Goal: Contribute content

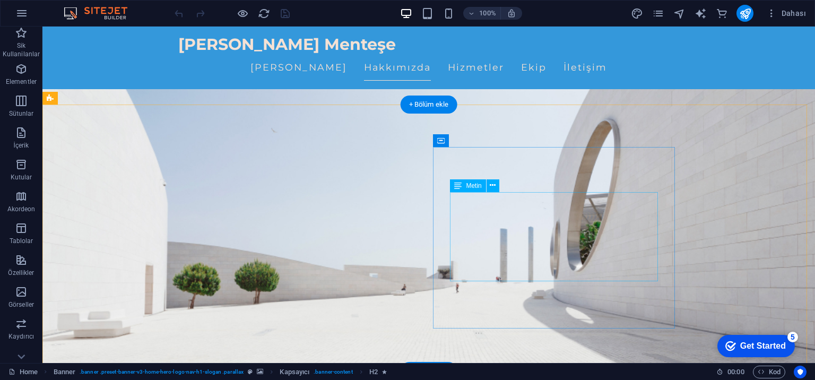
scroll to position [159, 0]
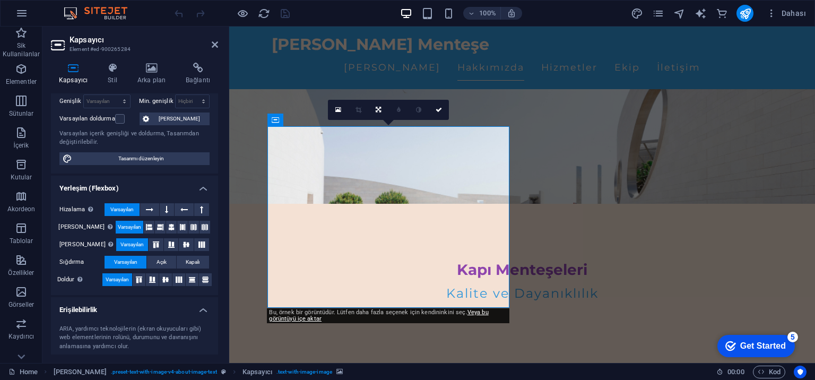
scroll to position [0, 0]
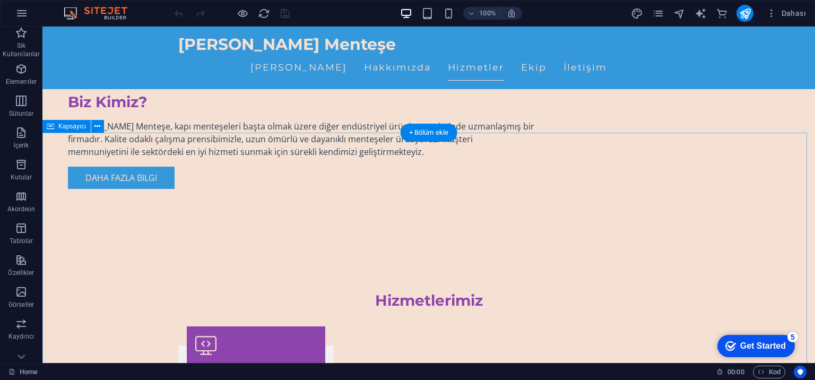
scroll to position [848, 0]
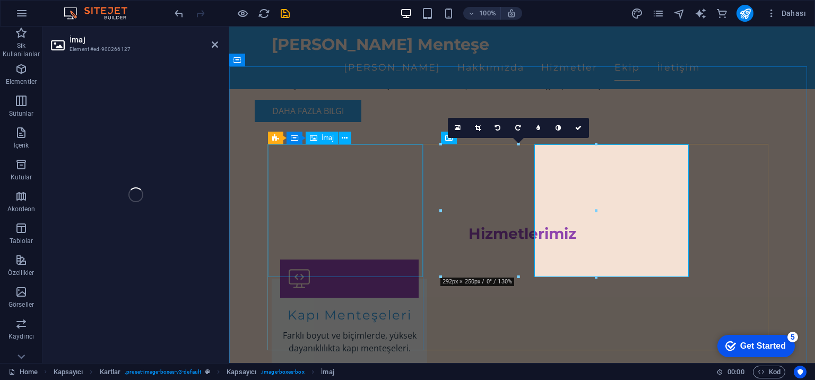
select select "vw"
select select "px"
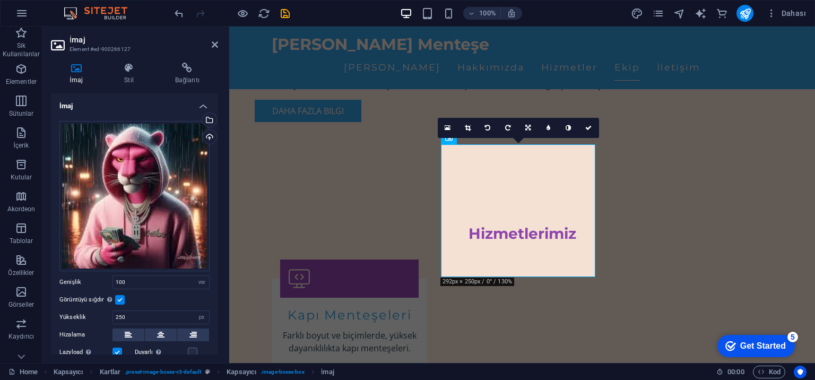
scroll to position [70, 0]
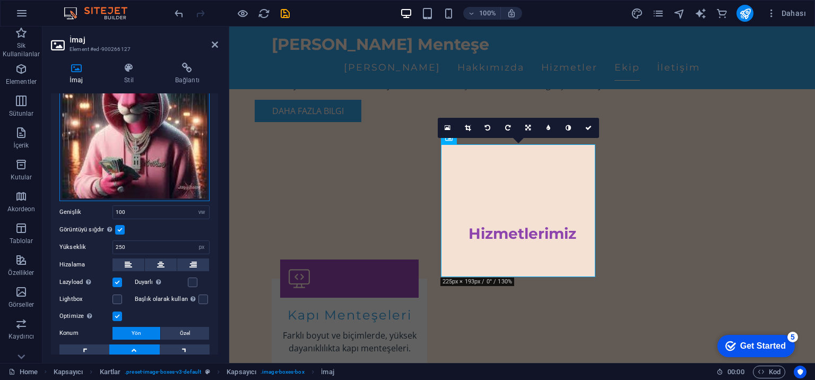
click at [134, 150] on div "Dosyaları buraya sürükleyin, dosyaları seçmek için tıklayın veya Dosyalardan ya…" at bounding box center [134, 126] width 150 height 150
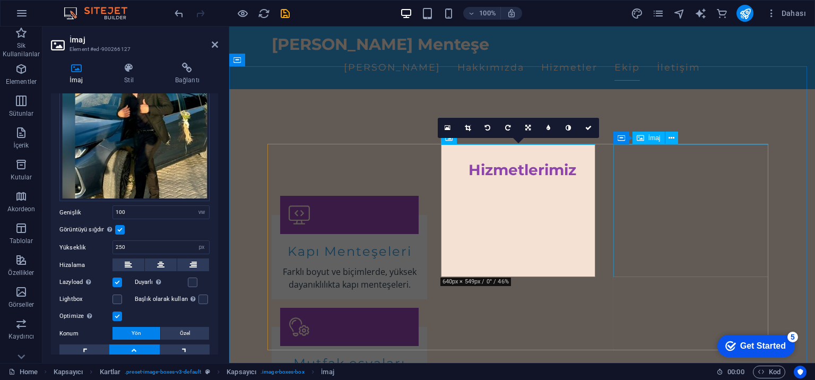
scroll to position [848, 0]
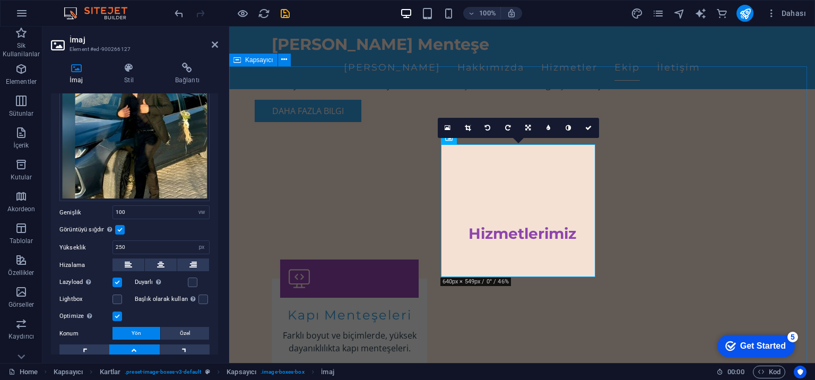
drag, startPoint x: 721, startPoint y: 88, endPoint x: 908, endPoint y: 89, distance: 187.2
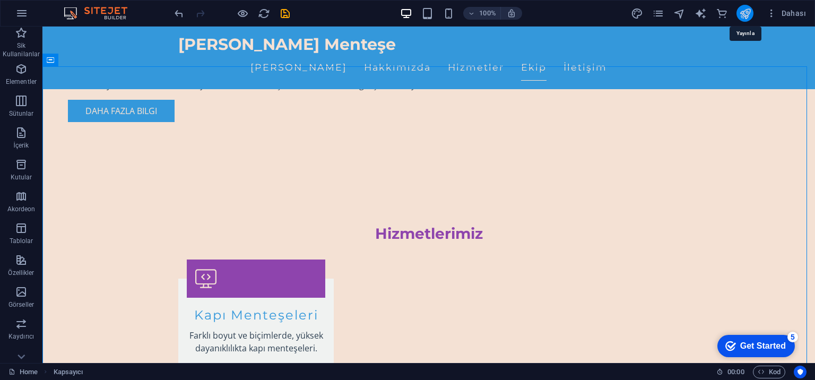
click at [742, 13] on icon "publish" at bounding box center [745, 13] width 12 height 12
